Goal: Book appointment/travel/reservation

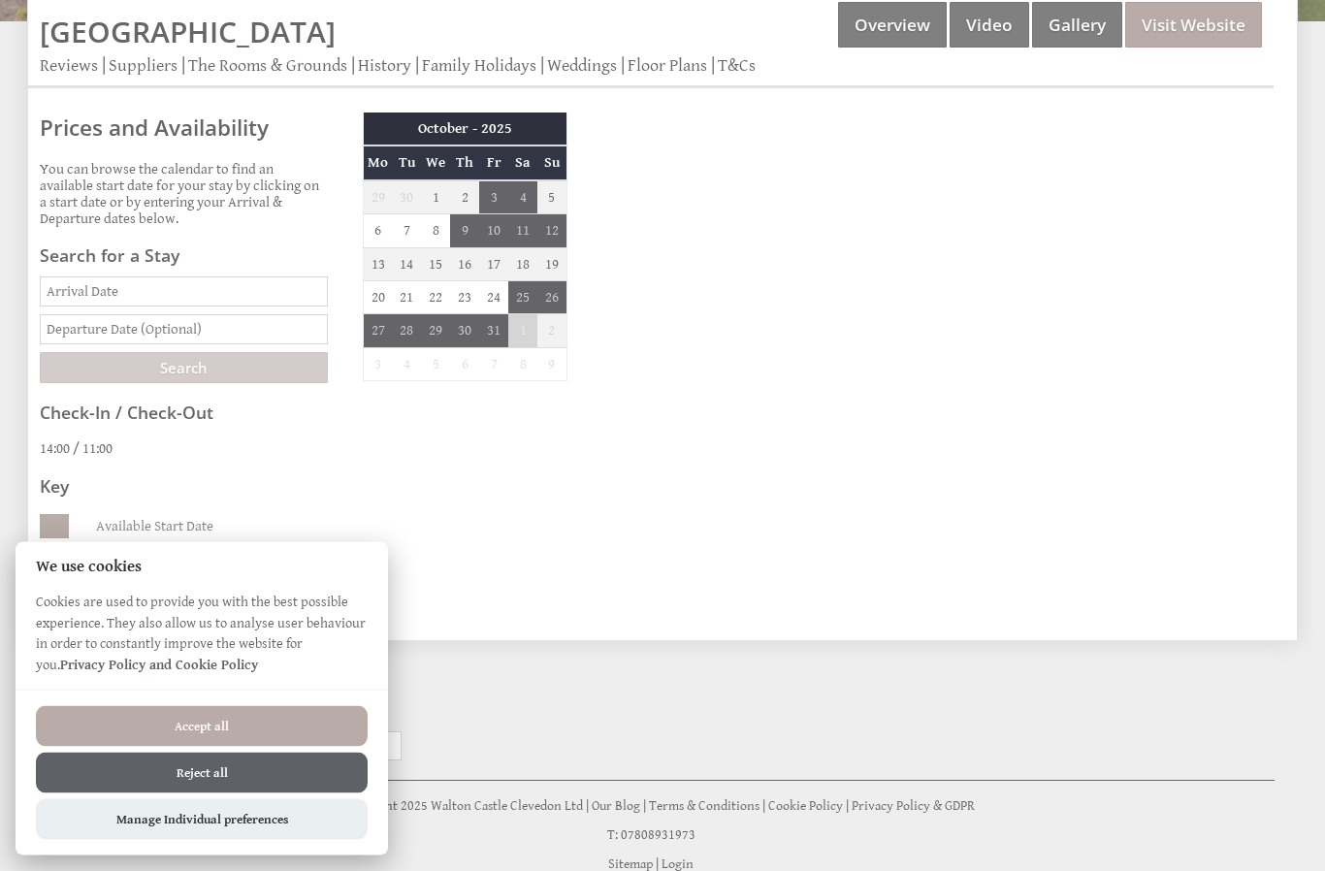
scroll to position [599, 0]
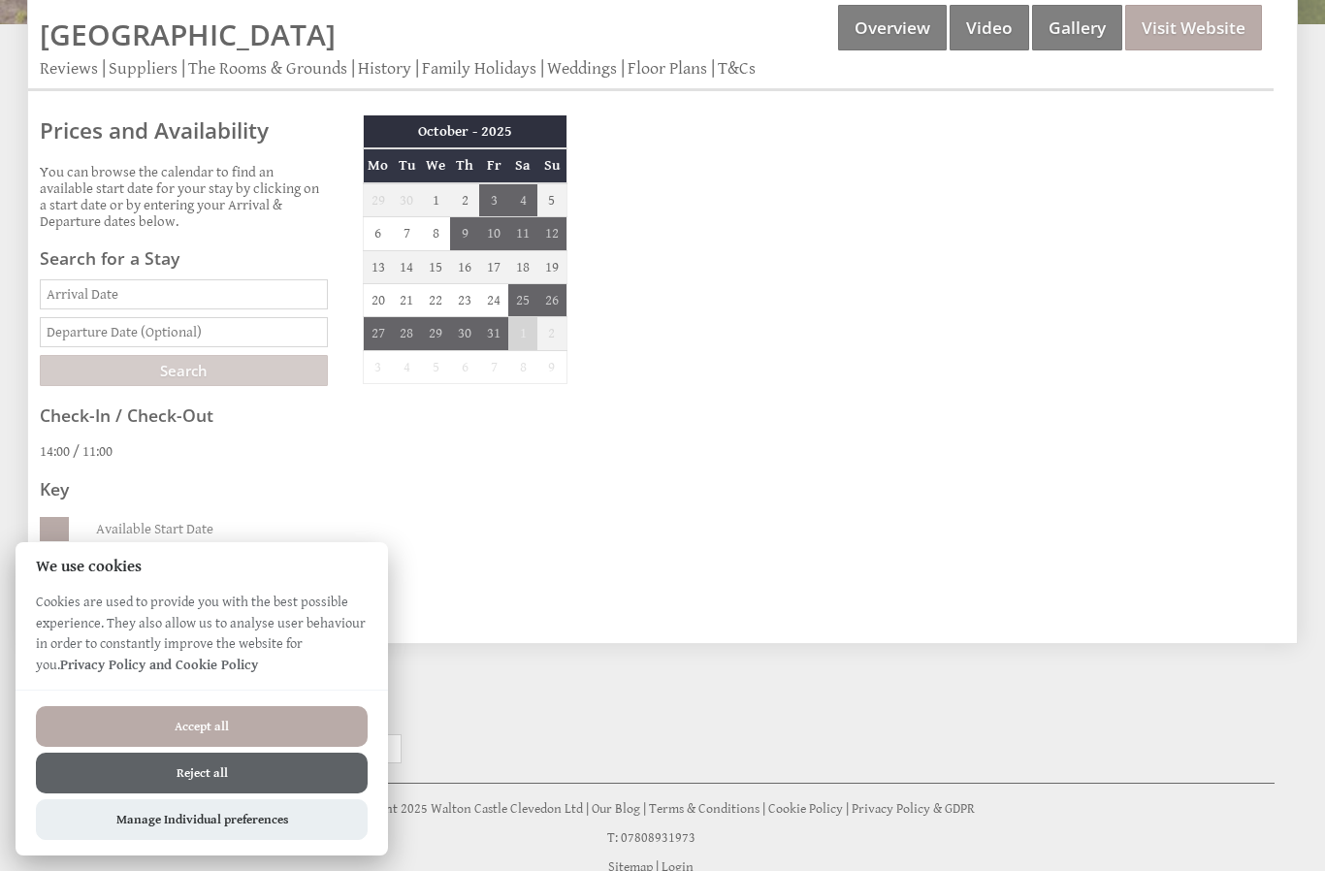
click at [288, 794] on button "Reject all" at bounding box center [202, 773] width 332 height 41
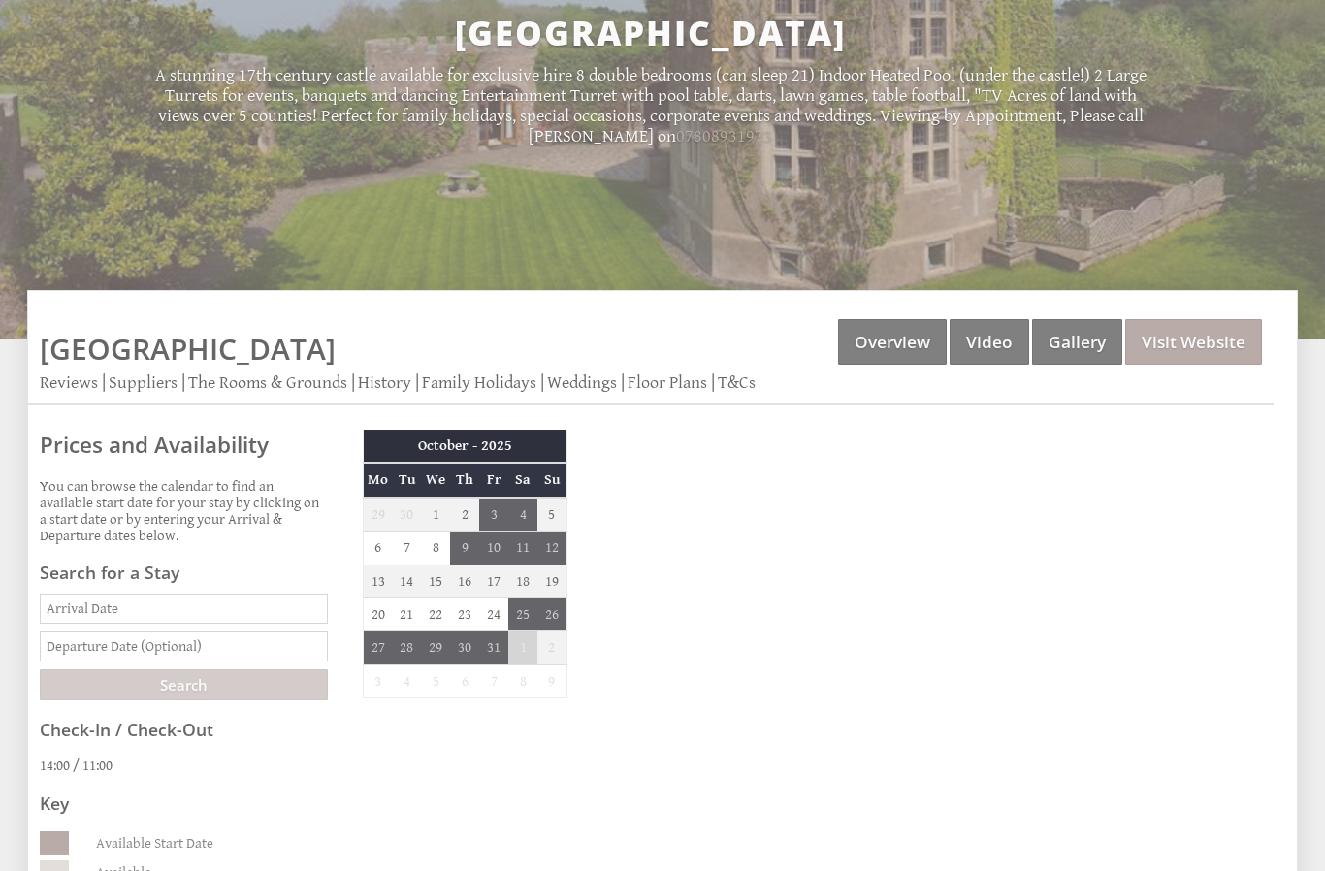
scroll to position [284, 0]
click at [536, 458] on th "October - 2025" at bounding box center [466, 446] width 204 height 33
click at [516, 453] on th "October - 2025" at bounding box center [466, 446] width 204 height 33
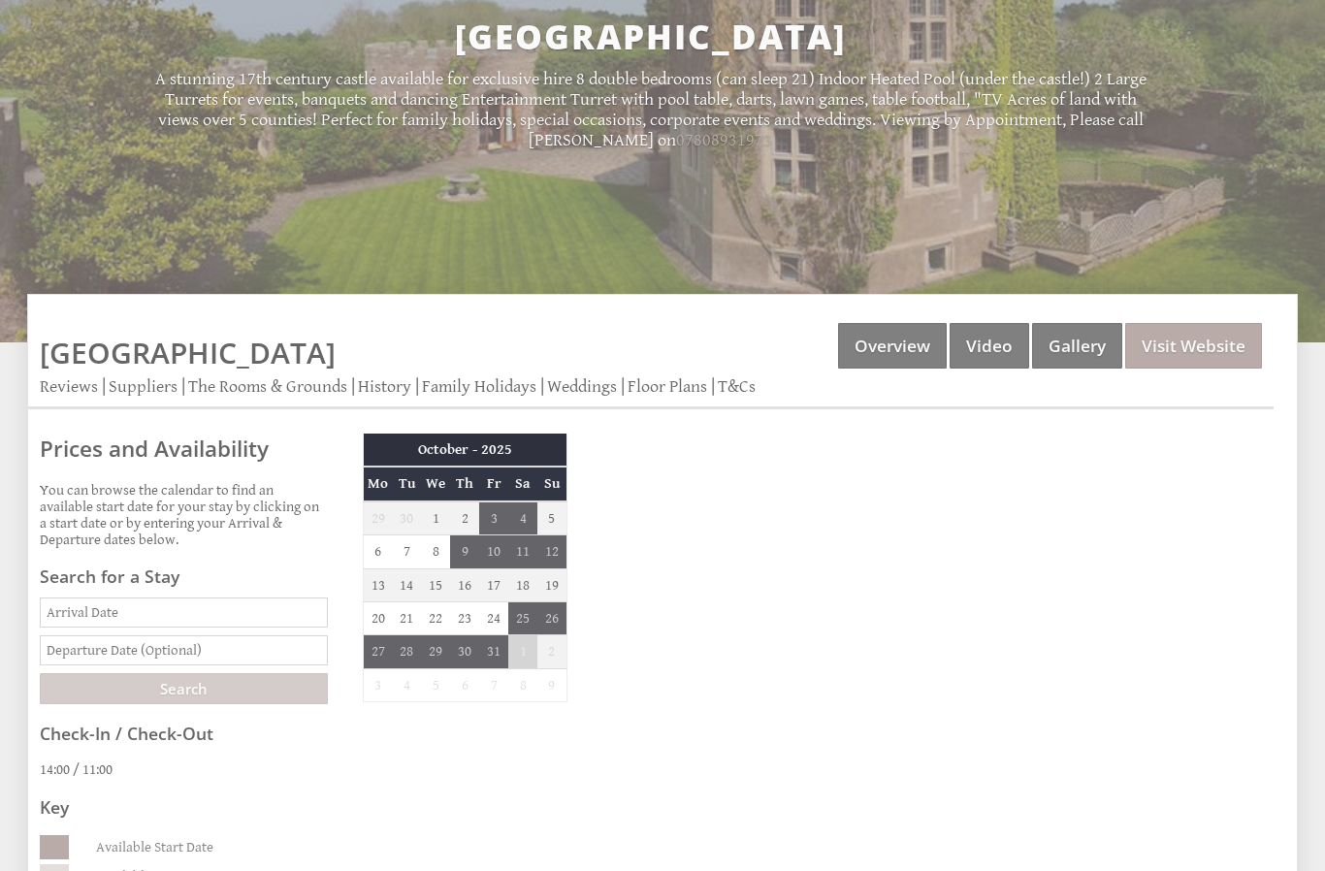
scroll to position [269, 0]
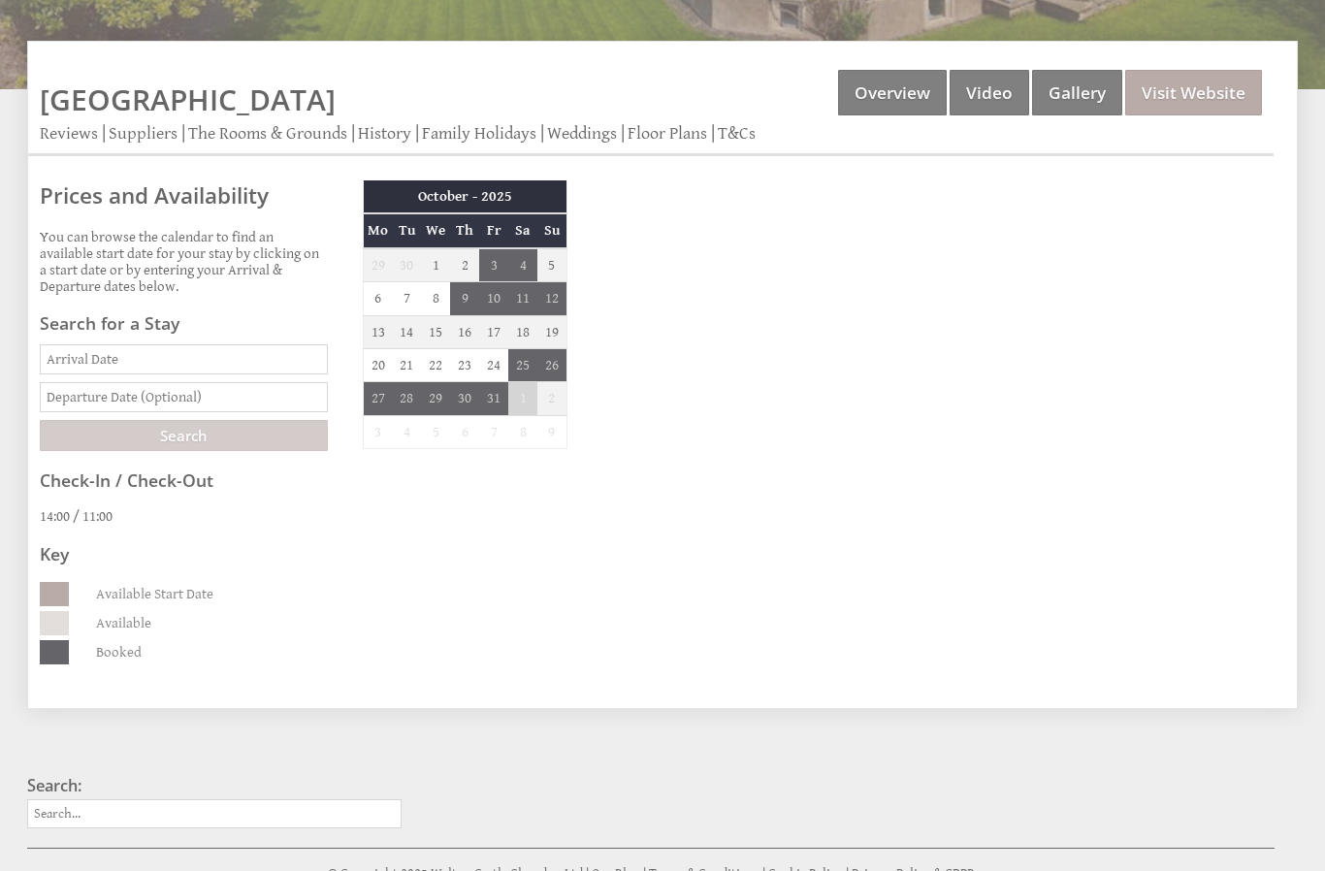
click at [275, 399] on input "text" at bounding box center [184, 397] width 288 height 30
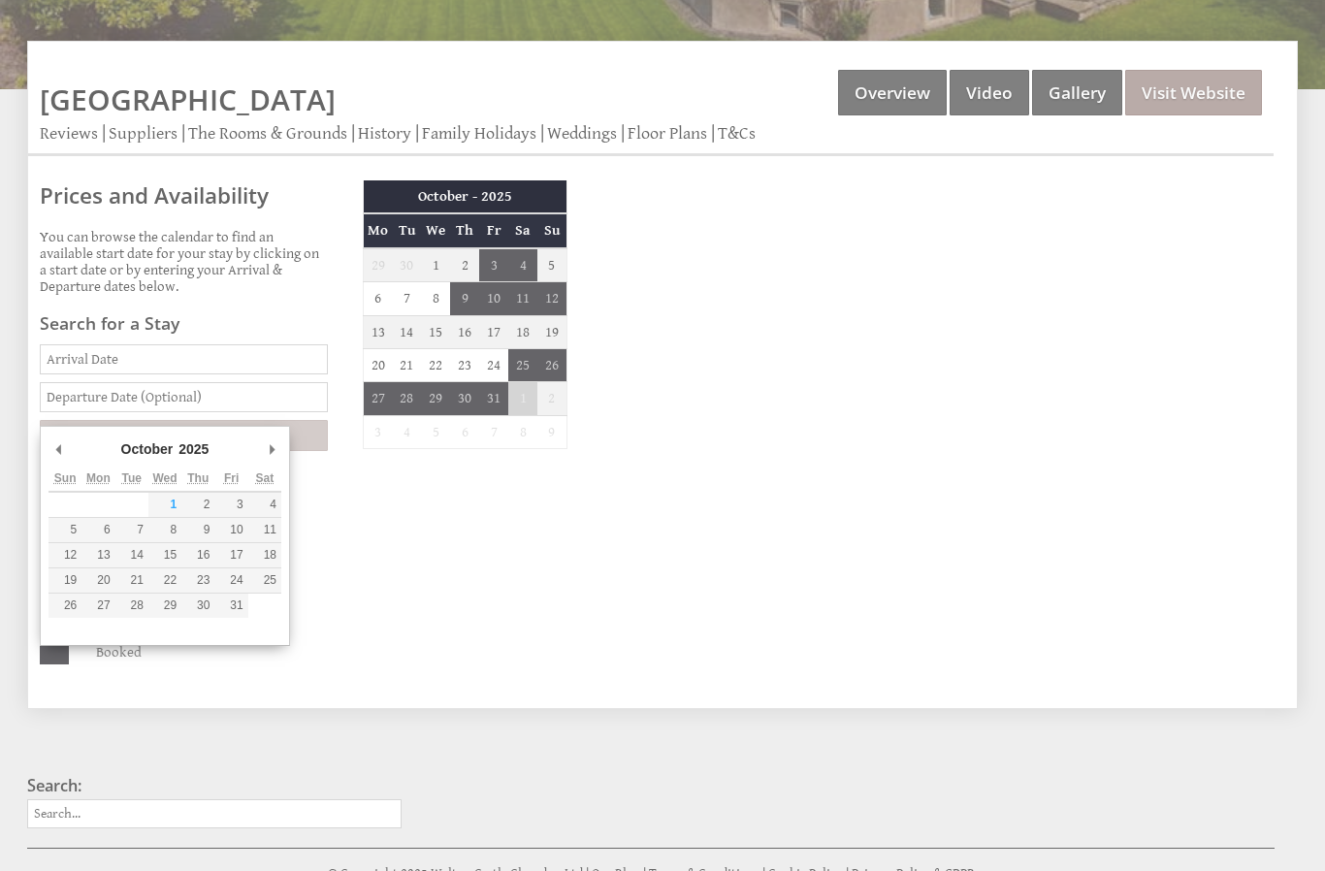
scroll to position [533, 0]
click at [292, 372] on input "Date" at bounding box center [184, 360] width 288 height 30
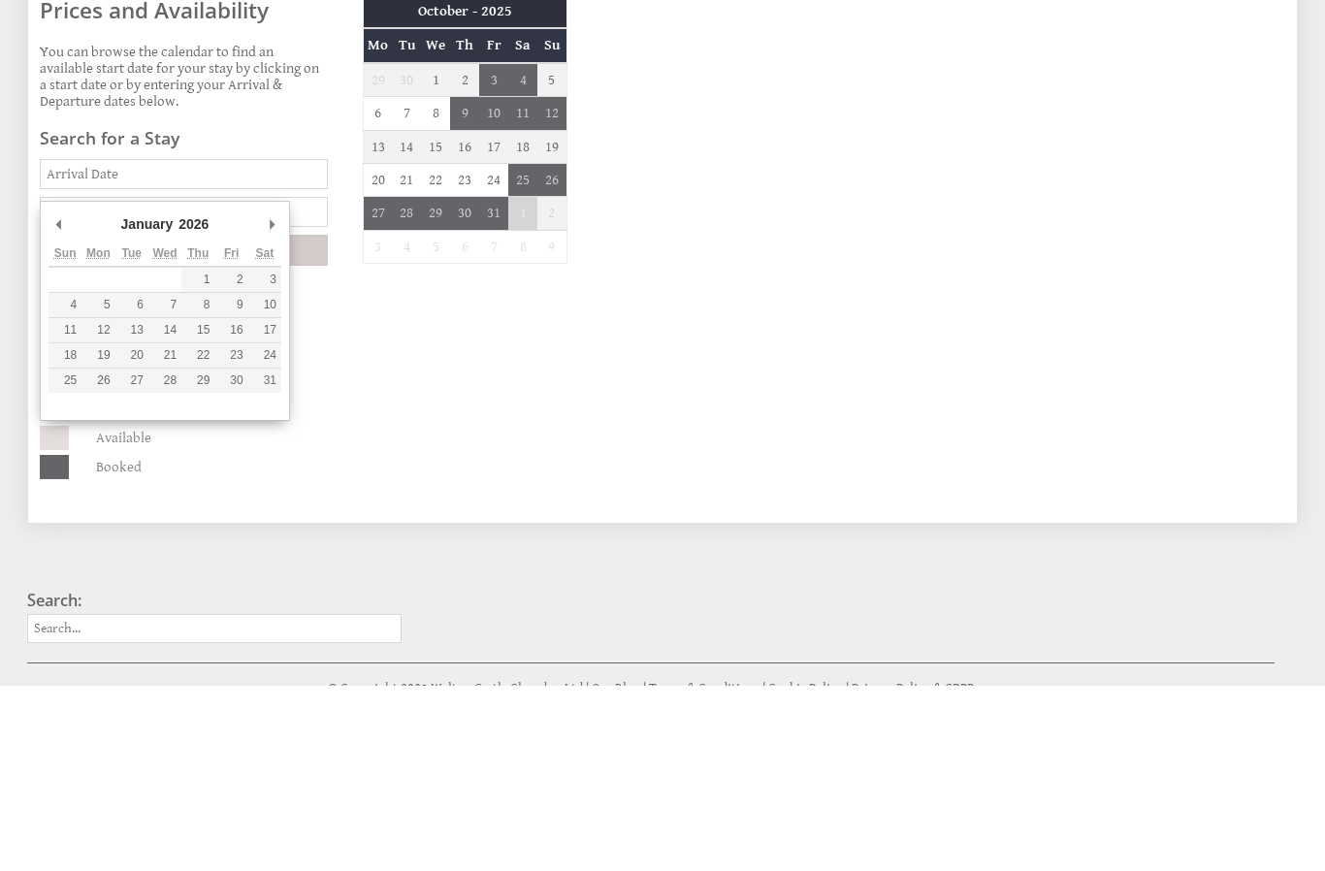
type input "30/01/2026"
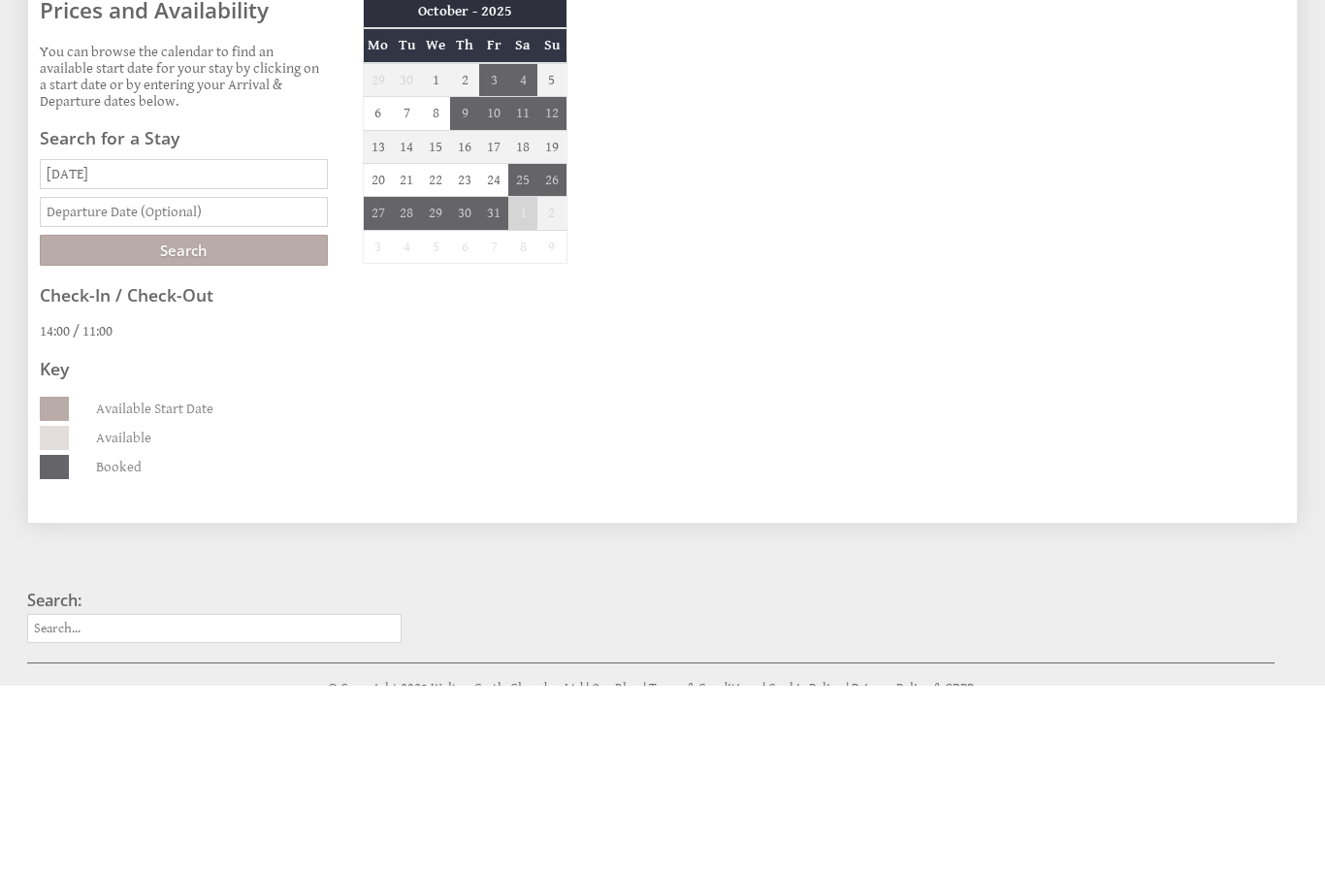
scroll to position [629, 0]
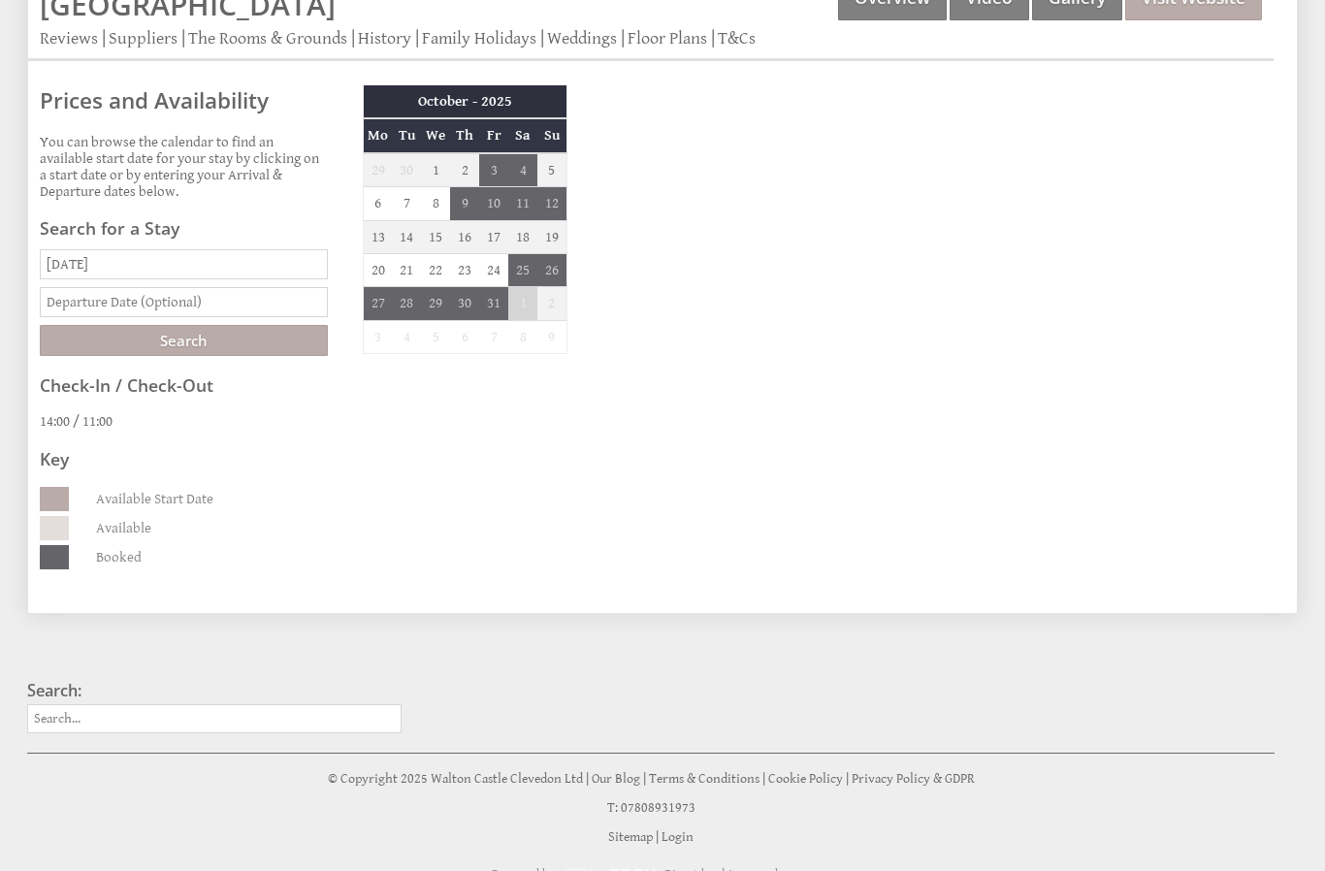
click at [293, 317] on input "text" at bounding box center [184, 302] width 288 height 30
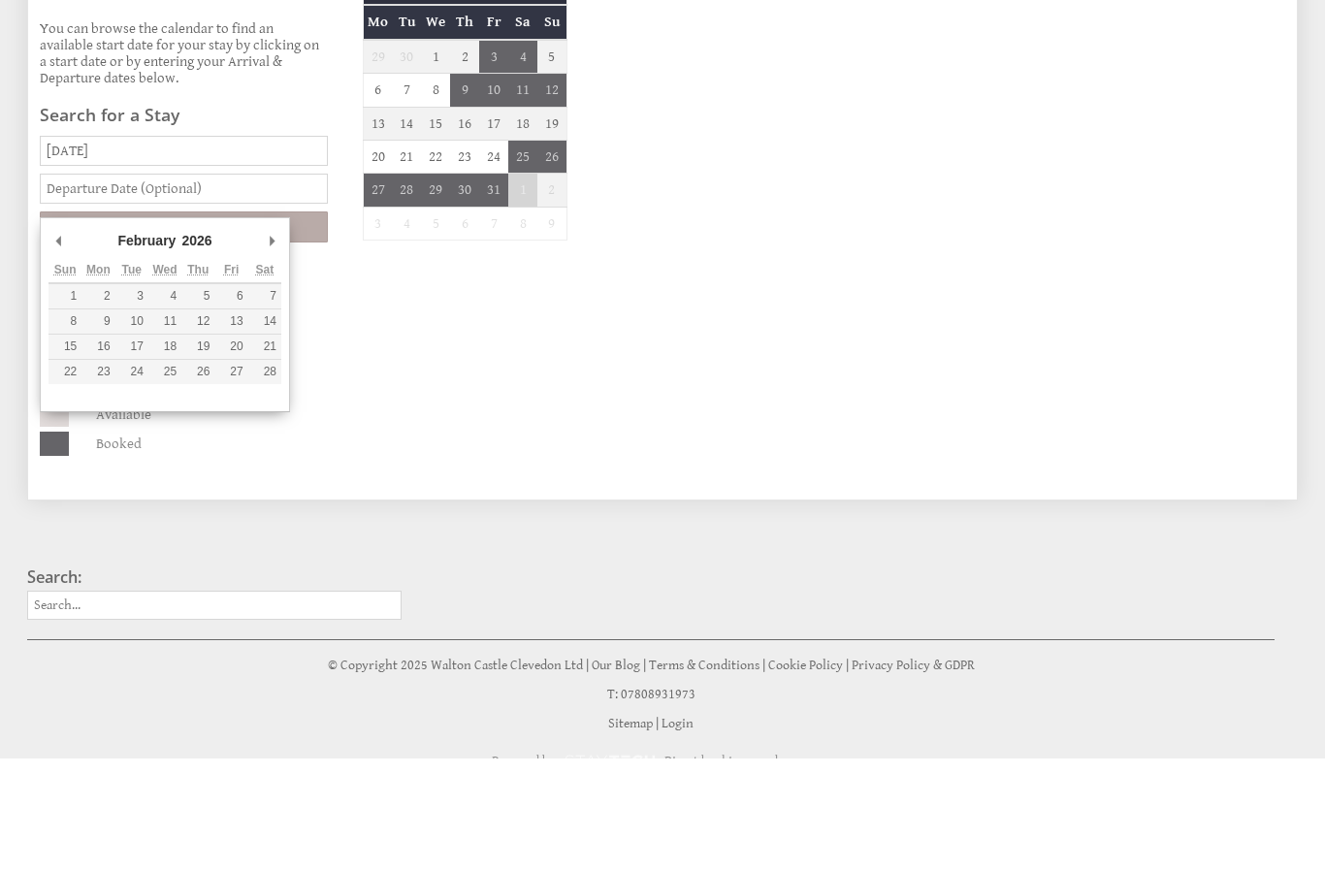
type input "02/02/2026"
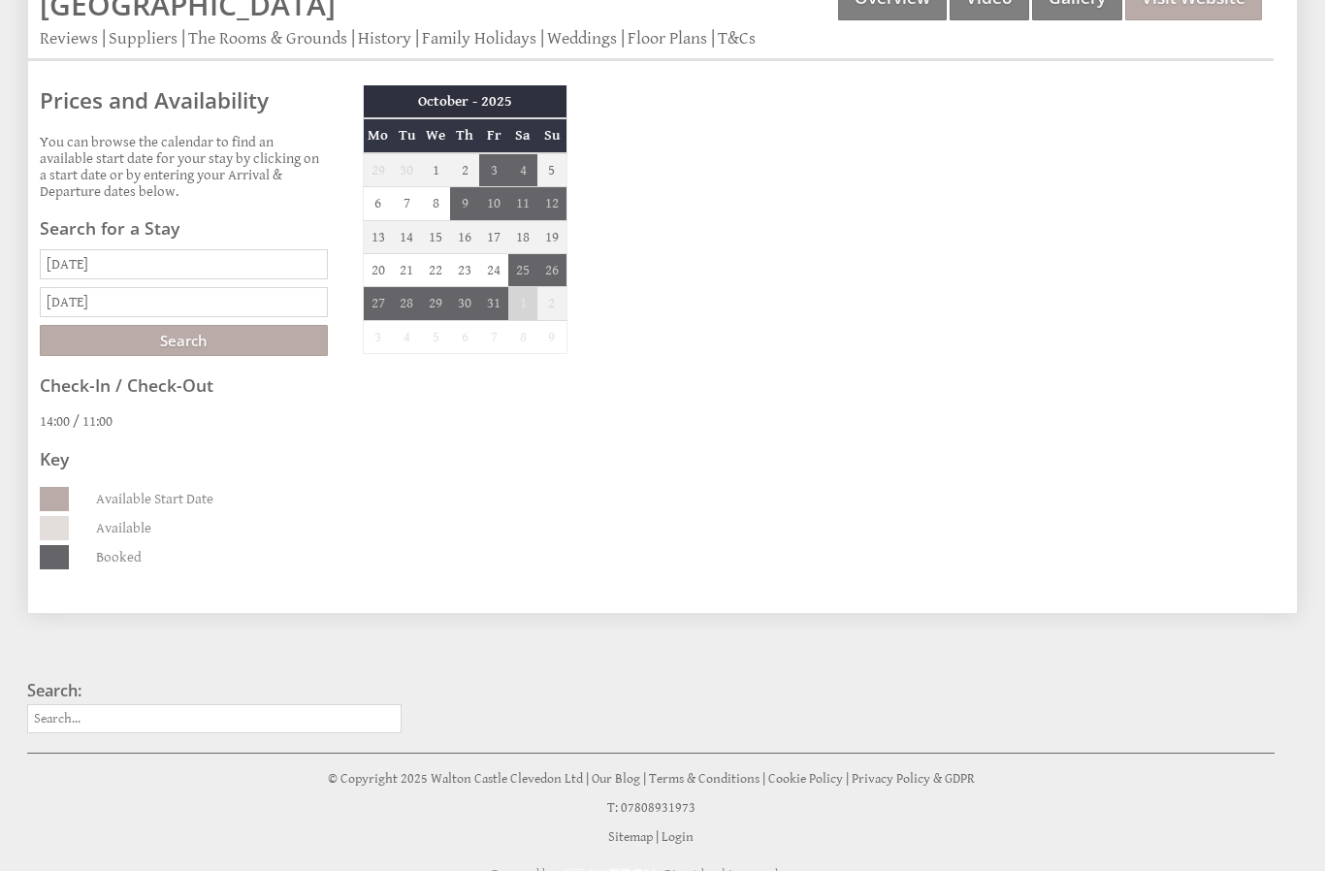
click at [297, 356] on input "Search" at bounding box center [184, 340] width 288 height 31
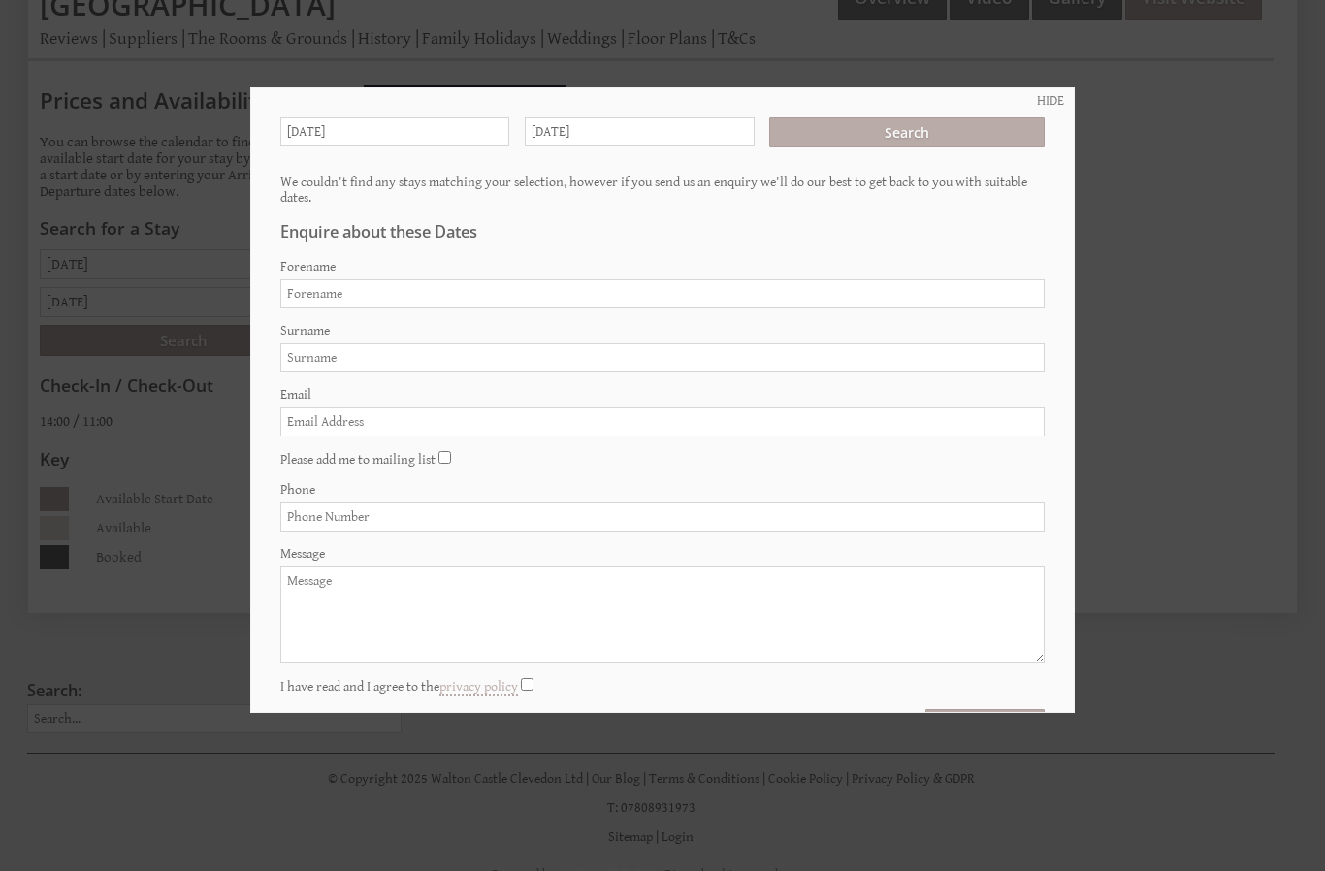
click at [1172, 205] on div at bounding box center [662, 435] width 1325 height 871
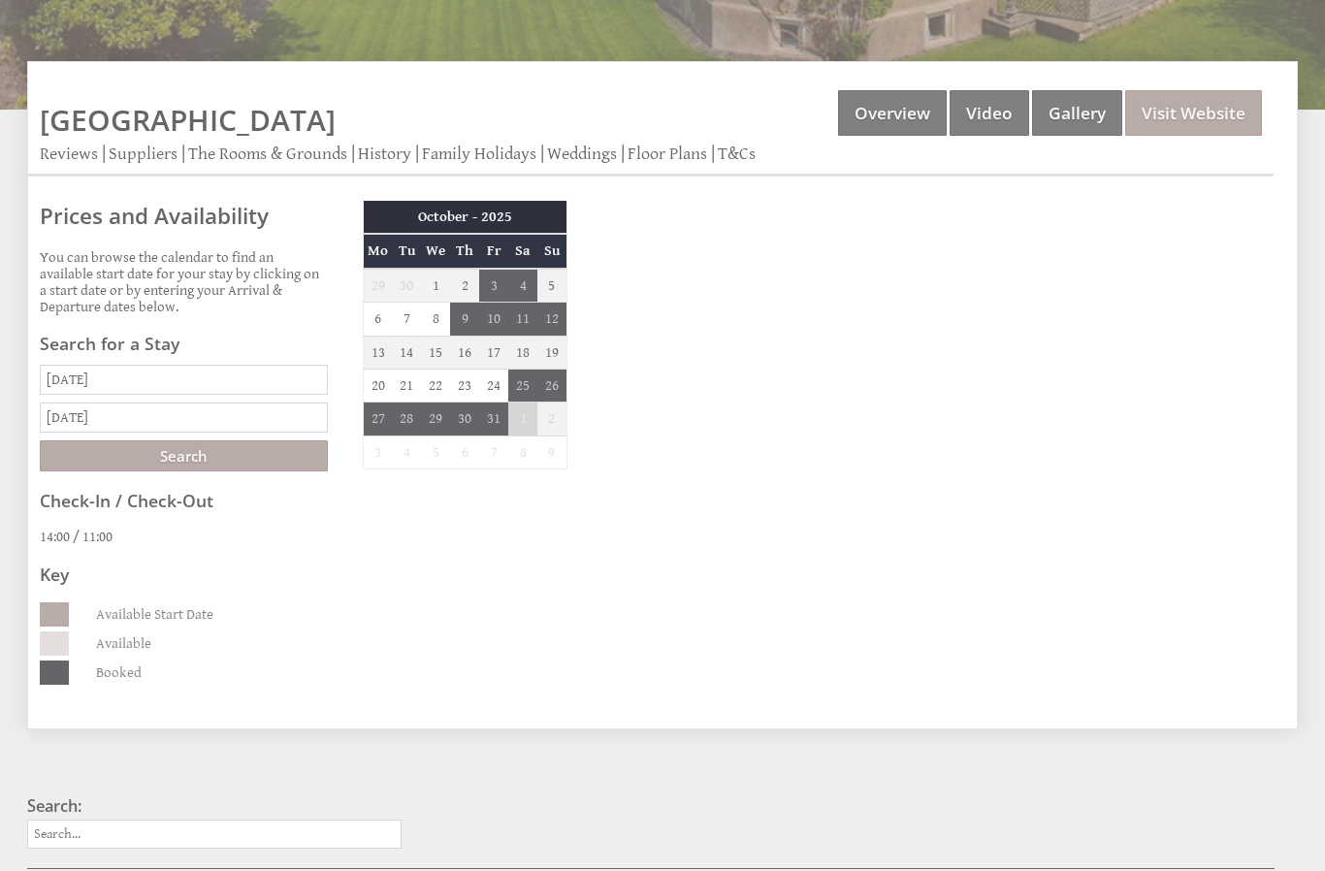
click at [258, 473] on input "Search" at bounding box center [184, 457] width 288 height 31
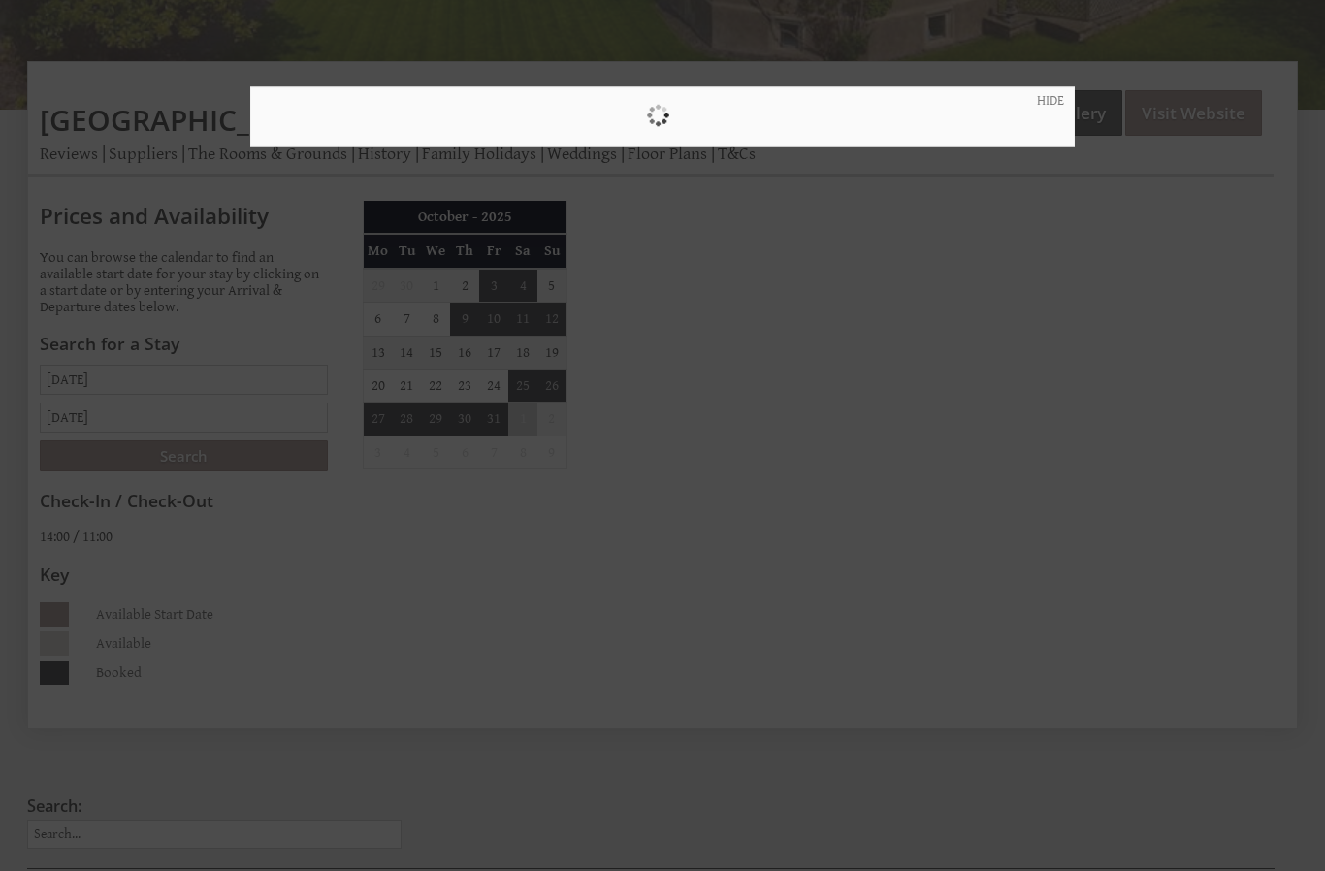
scroll to position [513, 0]
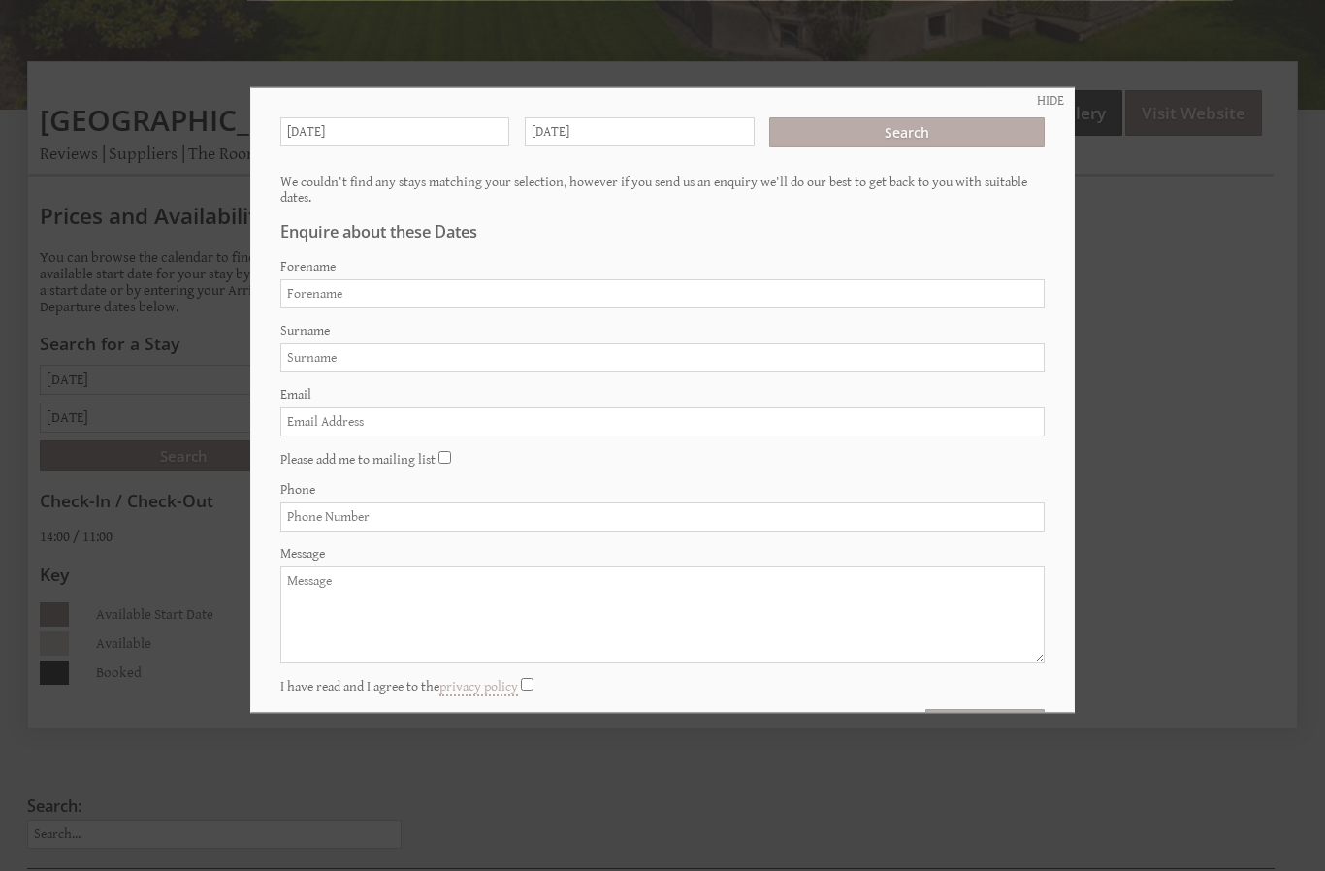
click at [968, 145] on input "Search" at bounding box center [907, 132] width 276 height 30
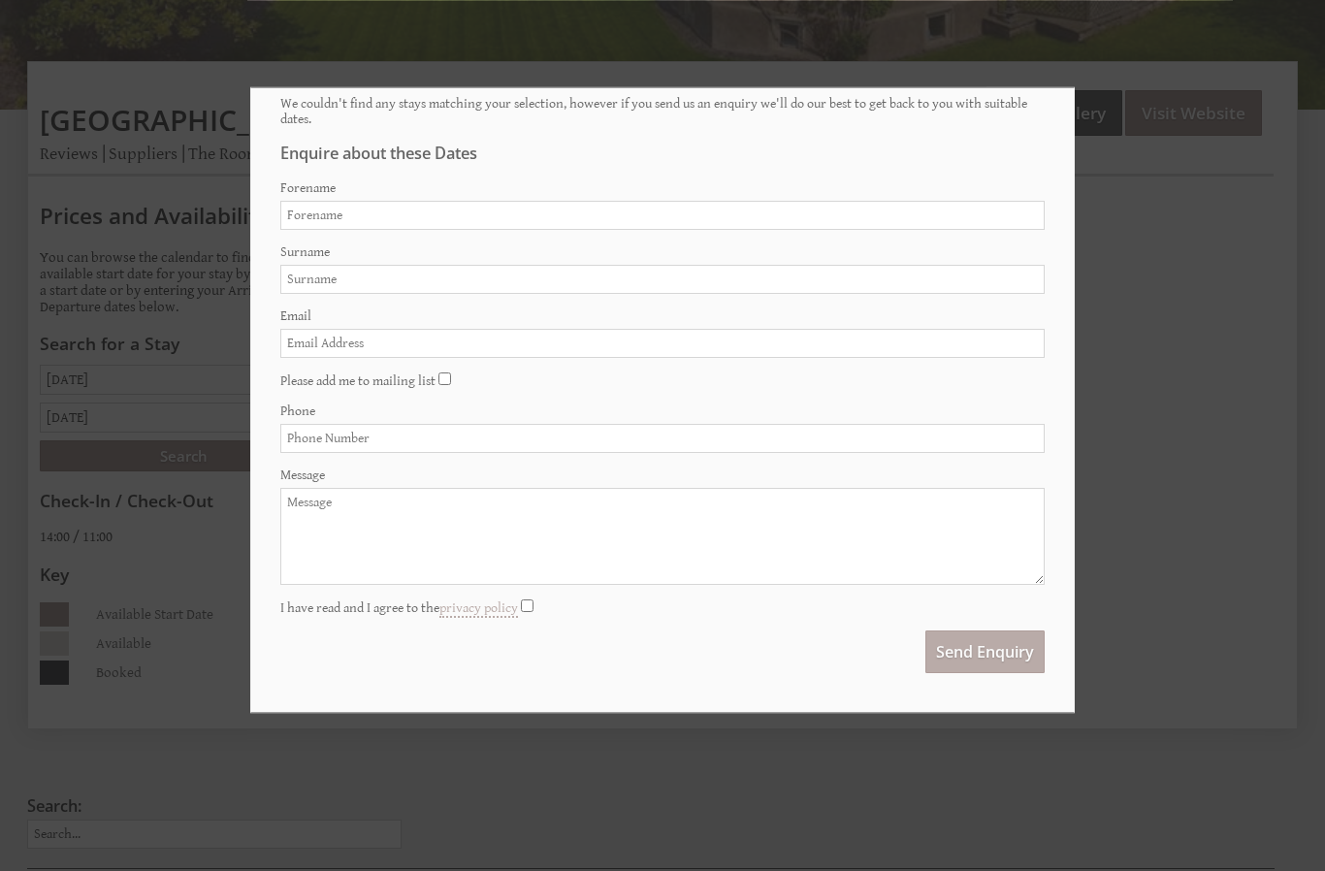
scroll to position [94, 0]
click at [1155, 307] on div at bounding box center [662, 435] width 1325 height 871
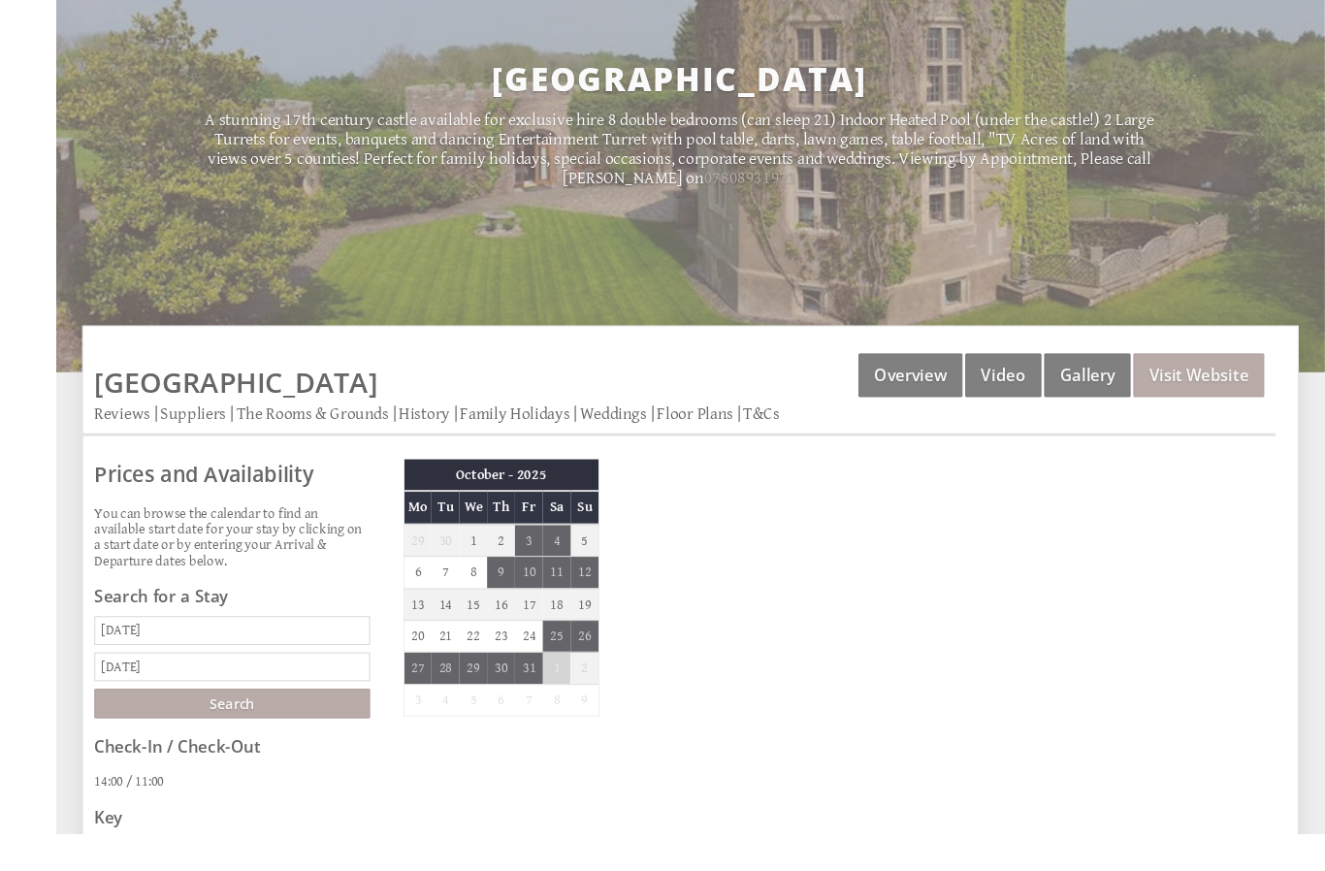
scroll to position [314, 0]
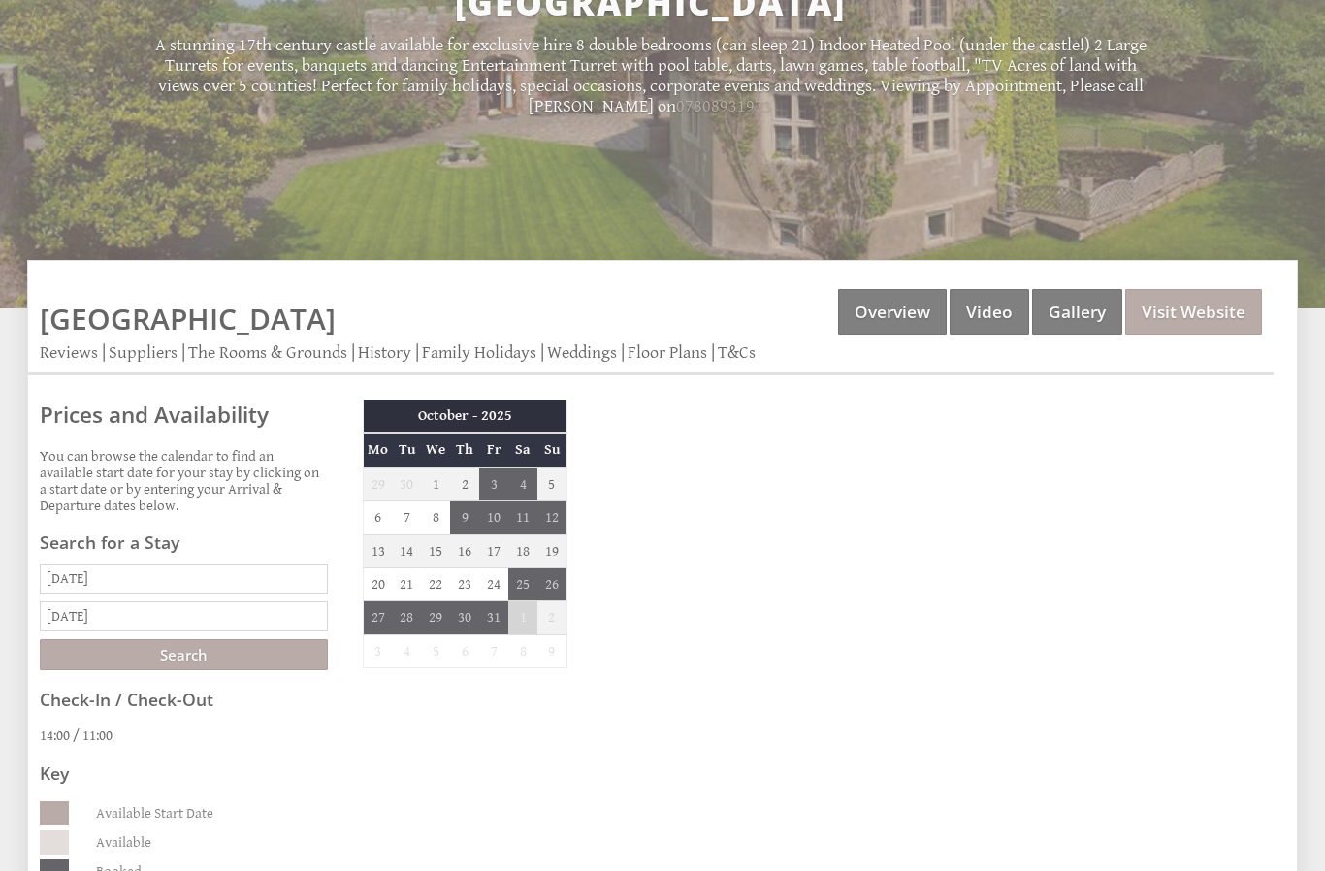
click at [542, 426] on th "October - 2025" at bounding box center [466, 416] width 204 height 33
click at [536, 417] on th "October - 2025" at bounding box center [466, 416] width 204 height 33
click at [569, 416] on div "October - 2025 Mo Tu We Th Fr Sa Su 29 30 1 2 3 4 5 6 7 8 9 10 11 12 13 14" at bounding box center [465, 544] width 228 height 288
click at [562, 429] on th "October - 2025" at bounding box center [466, 416] width 204 height 33
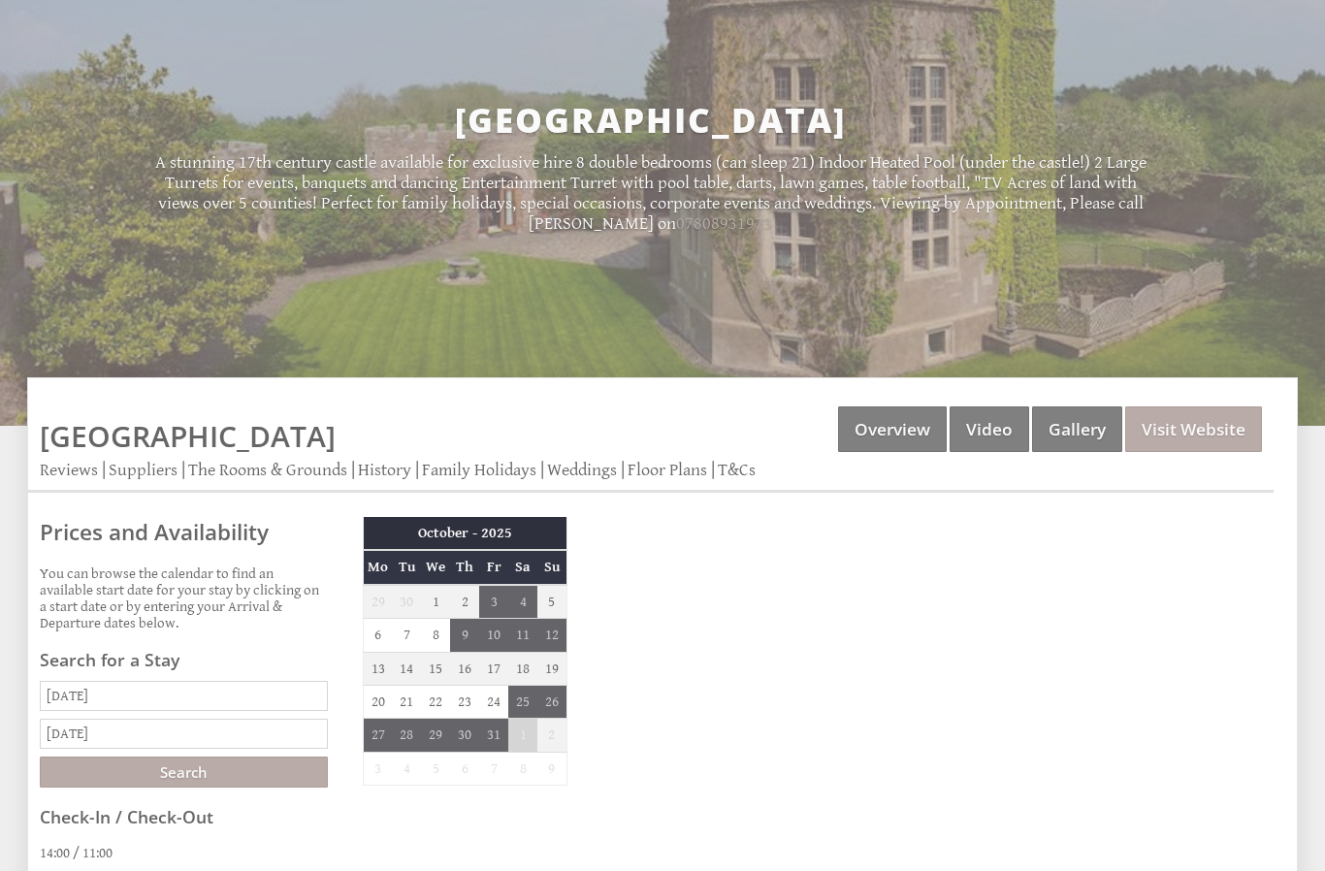
scroll to position [0, 0]
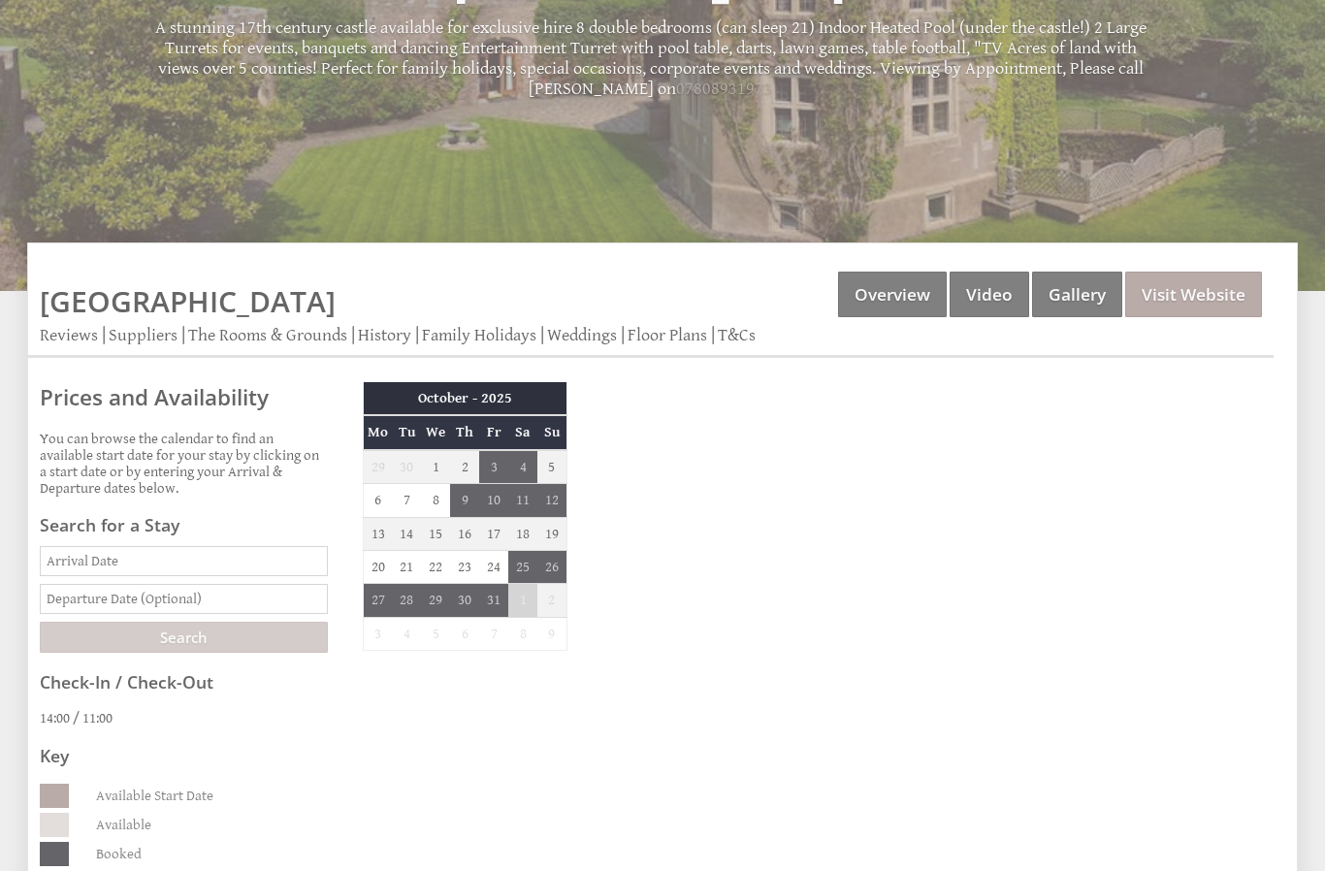
scroll to position [329, 0]
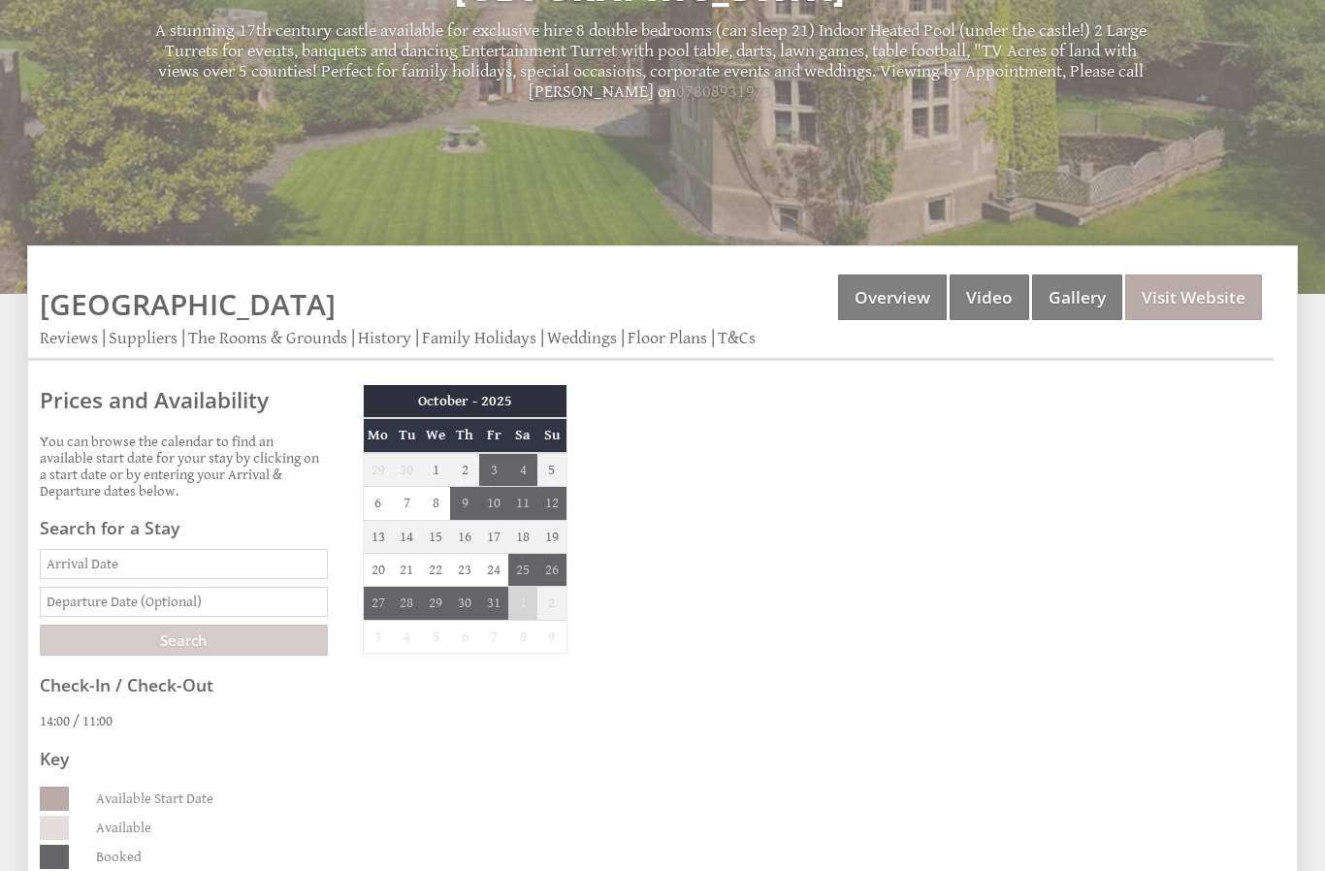
click at [556, 387] on th "October - 2025" at bounding box center [466, 401] width 204 height 33
click at [537, 390] on th "October - 2025" at bounding box center [466, 401] width 204 height 33
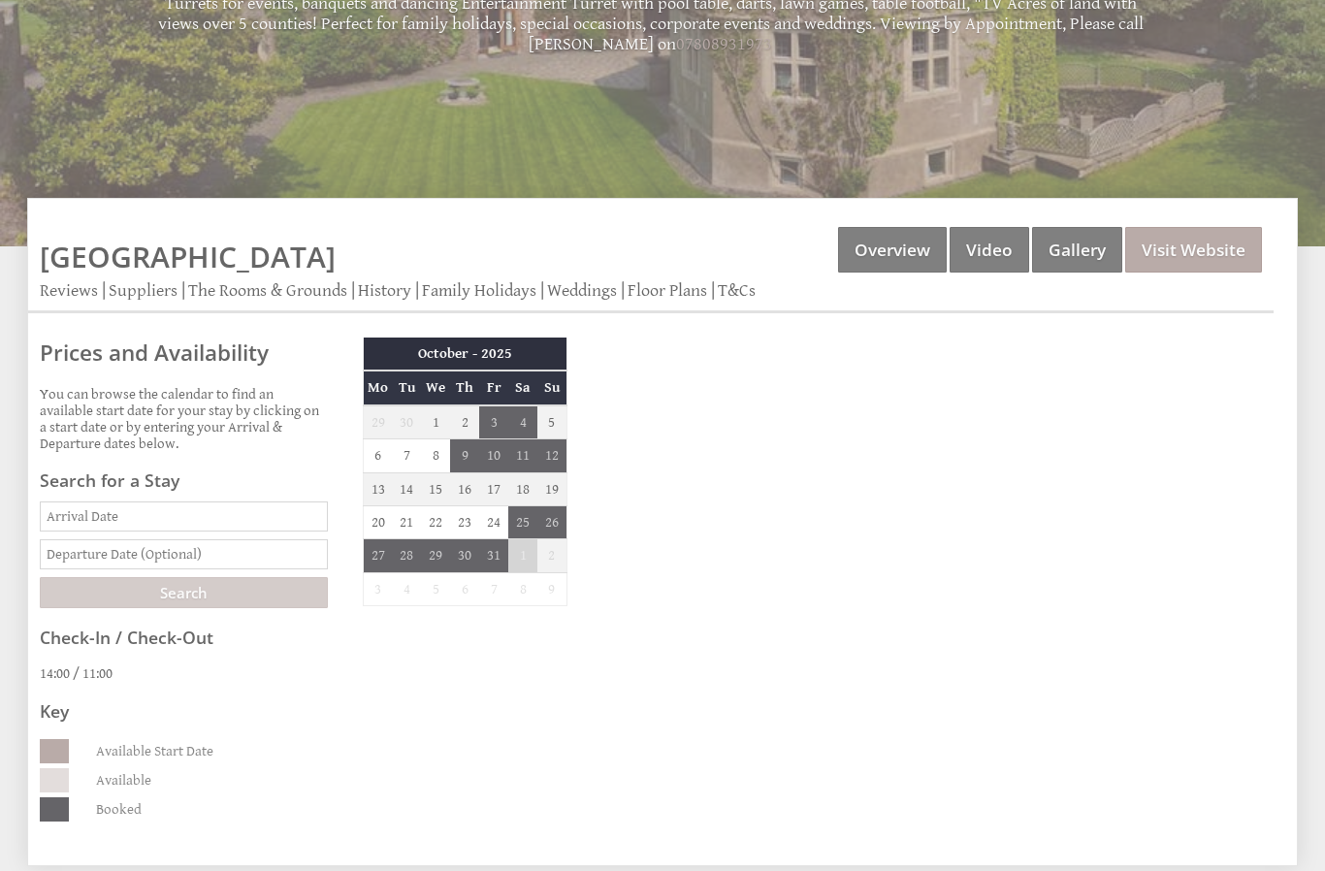
scroll to position [376, 0]
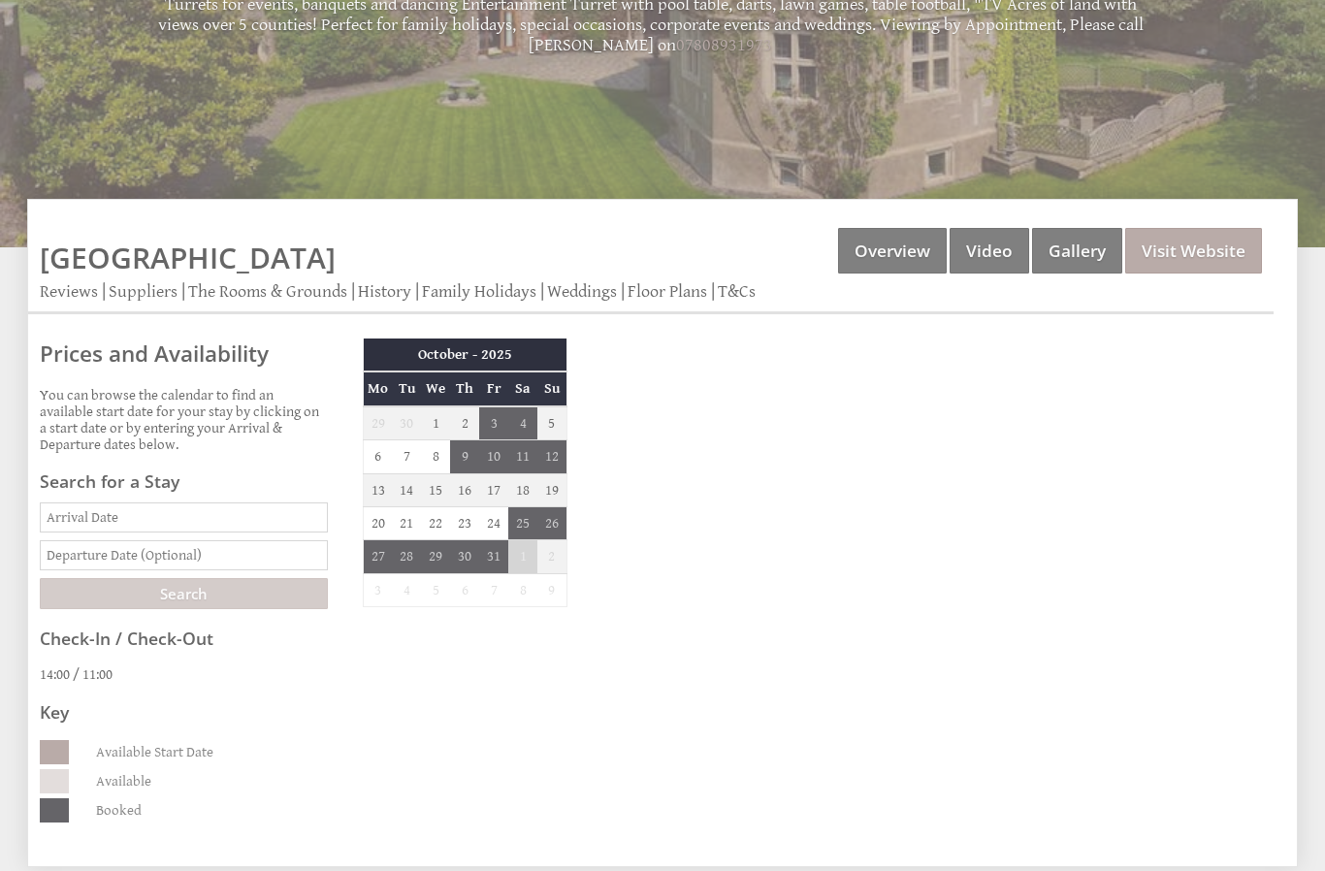
click at [517, 362] on th "October - 2025" at bounding box center [466, 355] width 204 height 33
click at [550, 352] on th "October - 2025" at bounding box center [466, 355] width 204 height 33
click at [1147, 247] on link "Visit Website" at bounding box center [1194, 251] width 137 height 46
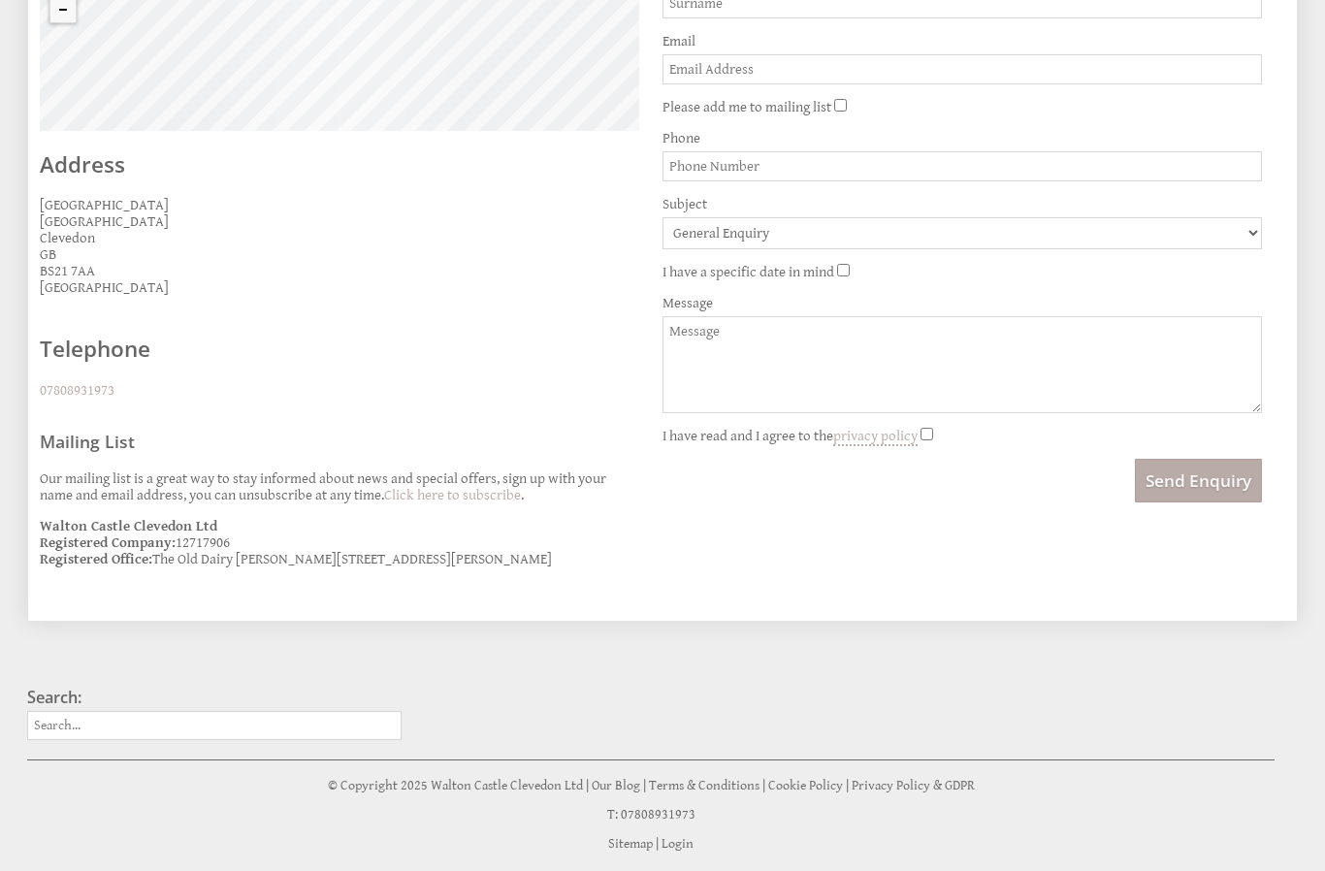
scroll to position [714, 0]
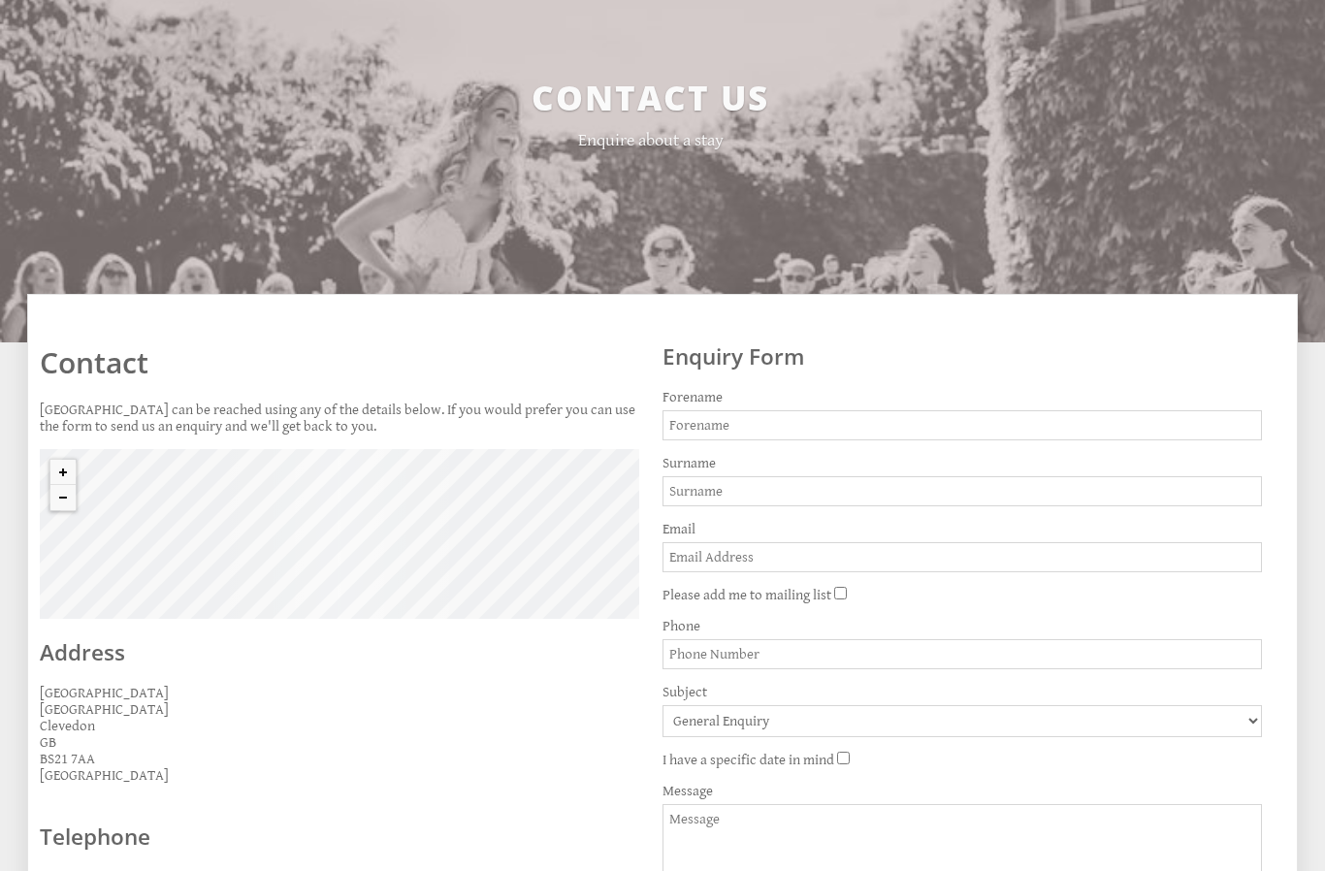
scroll to position [0, 0]
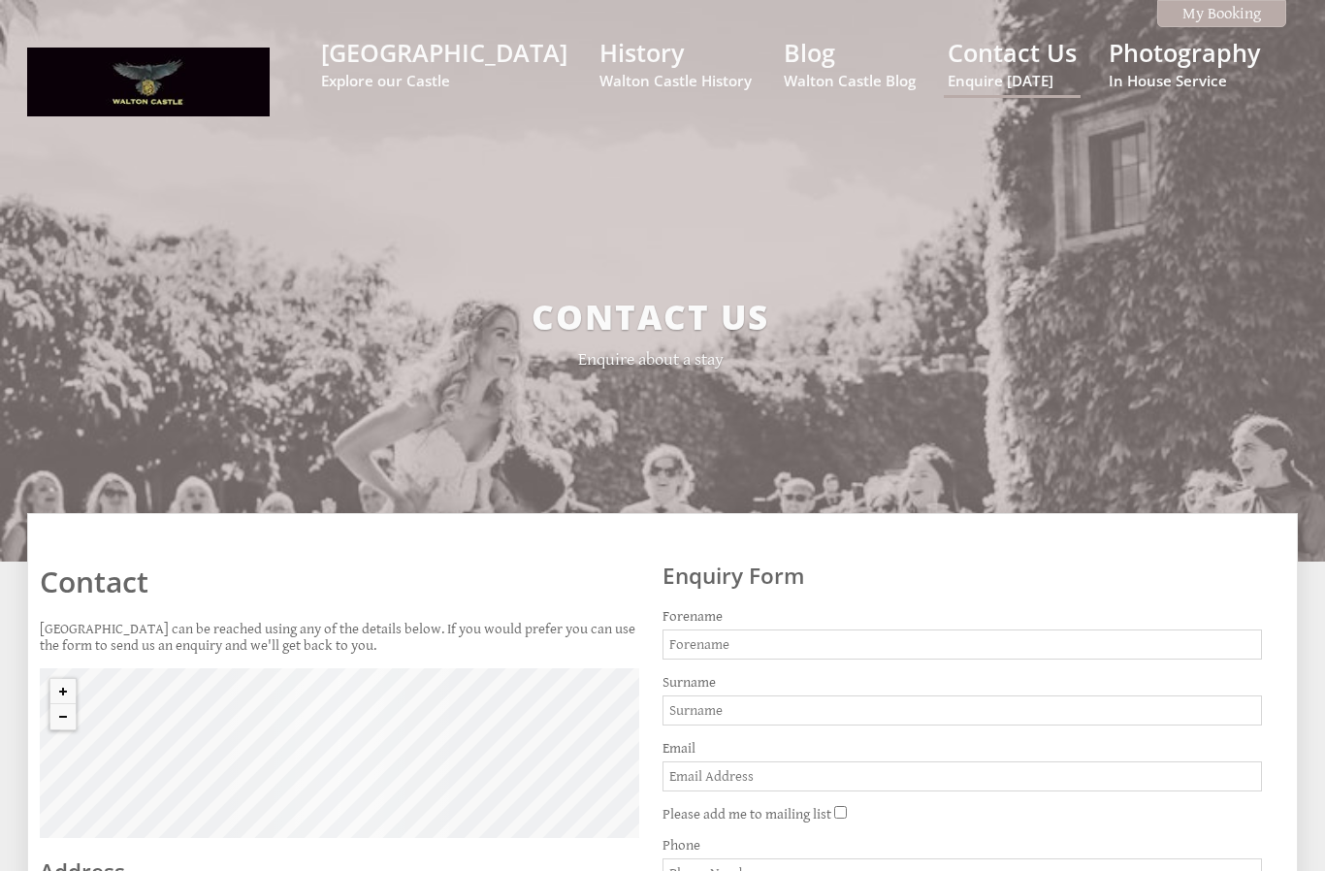
click at [980, 87] on small "Enquire [DATE]" at bounding box center [1012, 80] width 129 height 19
